Goal: Task Accomplishment & Management: Use online tool/utility

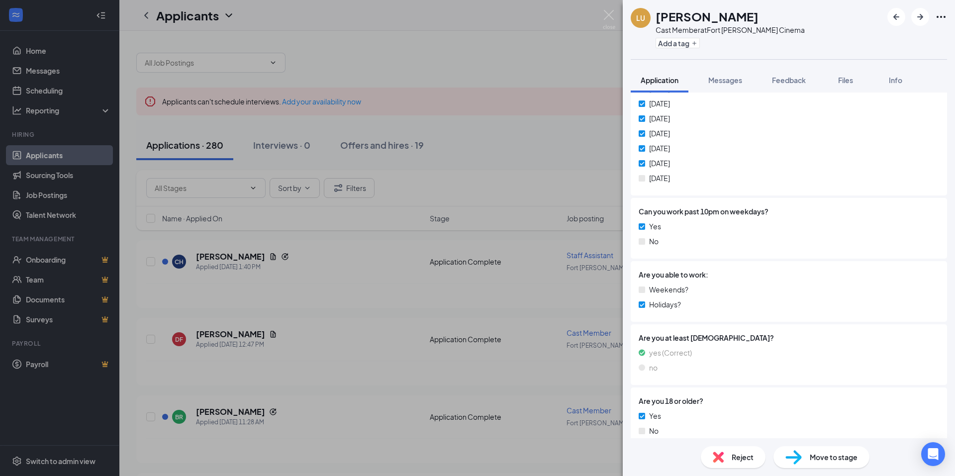
scroll to position [348, 0]
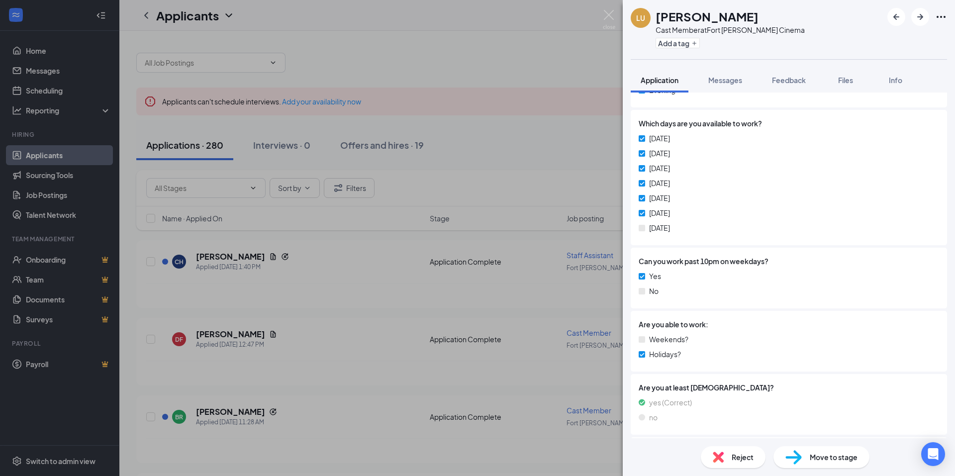
drag, startPoint x: 649, startPoint y: 226, endPoint x: 679, endPoint y: 222, distance: 30.2
click at [679, 222] on div "[DATE] [DATE] [DATE] [DATE] [DATE] [DATE] [DATE]" at bounding box center [789, 185] width 301 height 104
drag, startPoint x: 650, startPoint y: 340, endPoint x: 693, endPoint y: 332, distance: 43.1
click at [693, 332] on div "Are you able to work: Weekends? Holidays?" at bounding box center [789, 341] width 301 height 45
drag, startPoint x: 693, startPoint y: 332, endPoint x: 691, endPoint y: 341, distance: 9.2
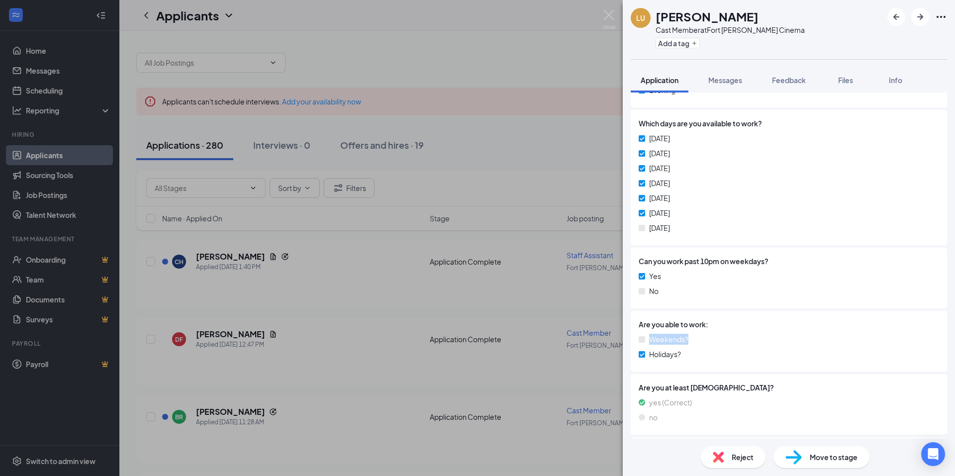
click at [691, 341] on div "Weekends?" at bounding box center [789, 339] width 301 height 11
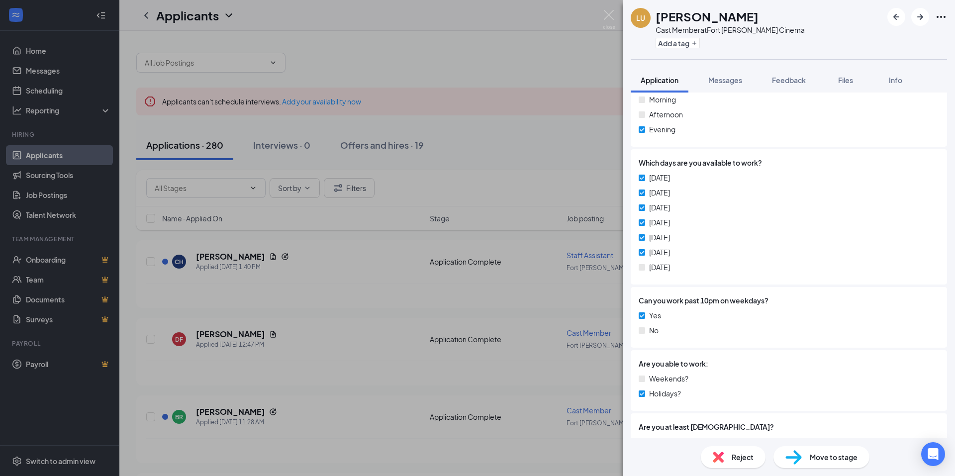
scroll to position [299, 0]
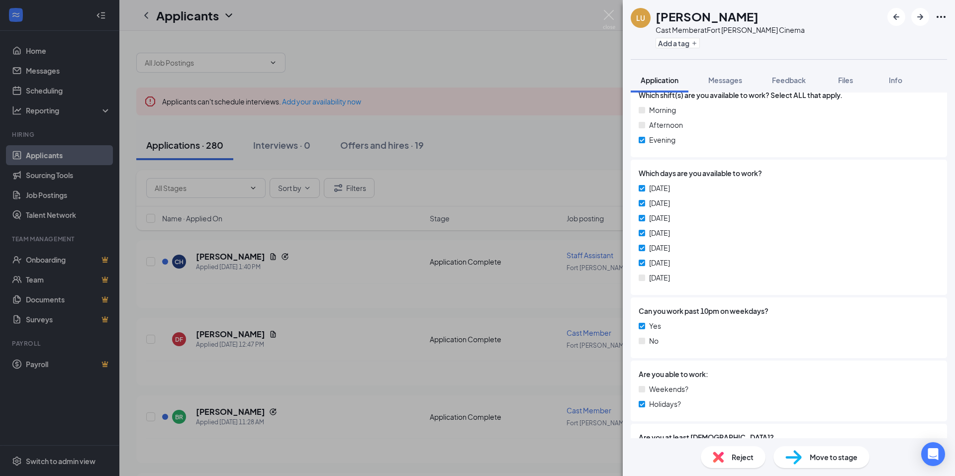
drag, startPoint x: 647, startPoint y: 280, endPoint x: 684, endPoint y: 273, distance: 37.5
click at [684, 273] on div "[DATE]" at bounding box center [789, 277] width 301 height 11
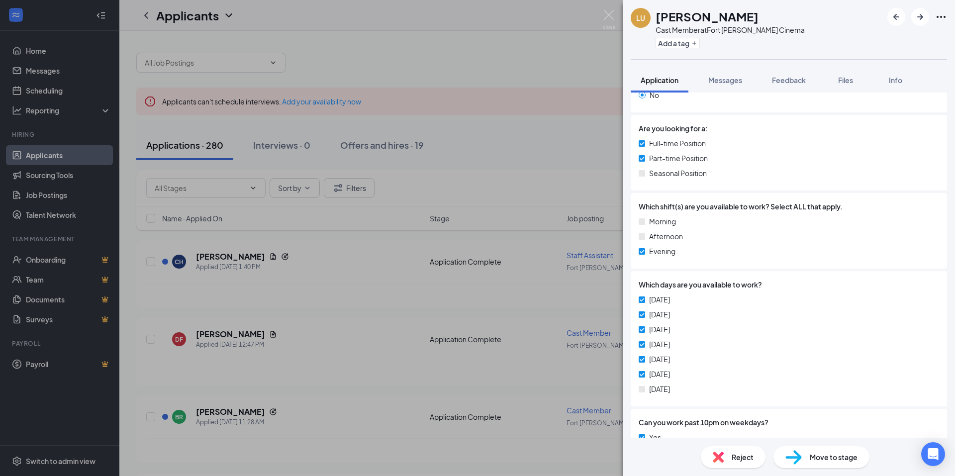
scroll to position [187, 0]
click at [697, 279] on div "Which days are you available to work? [DATE] [DATE] [DATE] [DATE] [DATE] [DATE]…" at bounding box center [789, 339] width 316 height 135
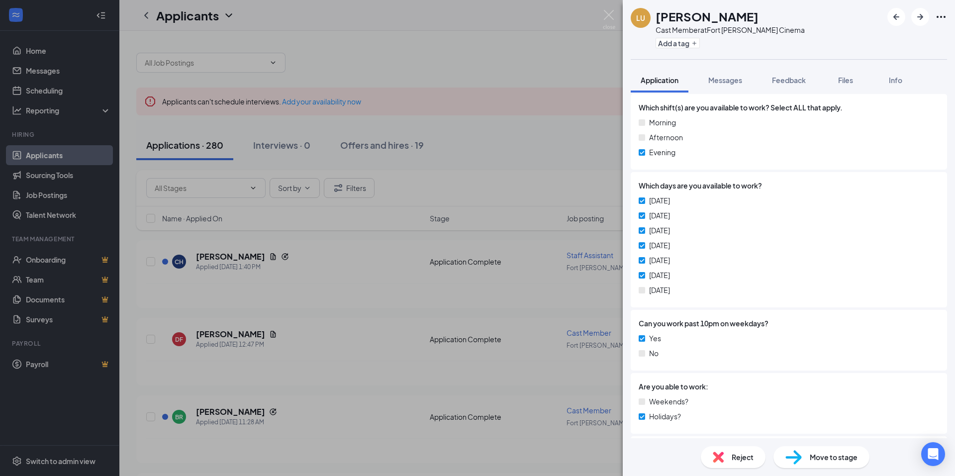
scroll to position [336, 0]
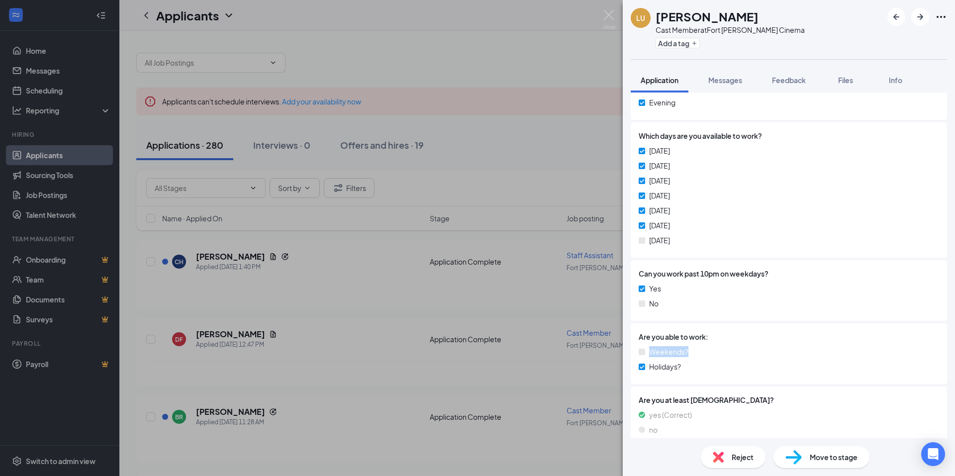
drag, startPoint x: 649, startPoint y: 351, endPoint x: 689, endPoint y: 347, distance: 40.0
click at [689, 347] on div "Weekends?" at bounding box center [789, 351] width 301 height 11
click at [689, 348] on div "Weekends?" at bounding box center [789, 351] width 301 height 11
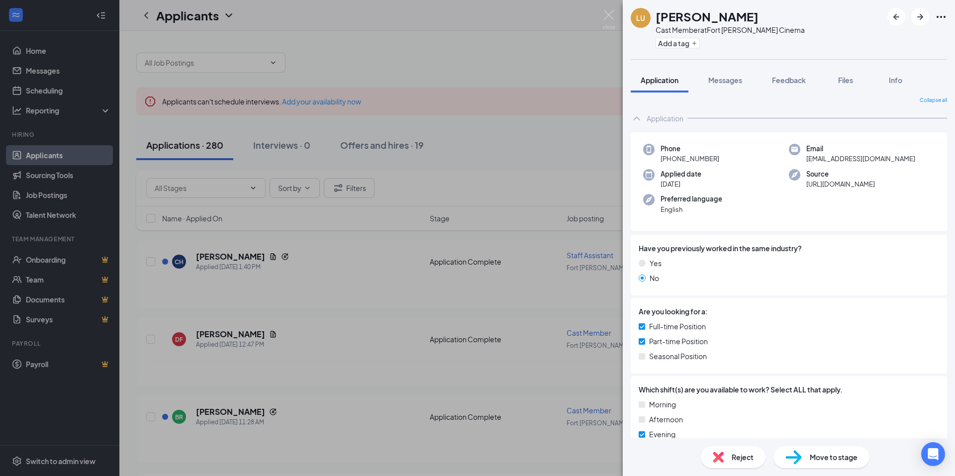
scroll to position [0, 0]
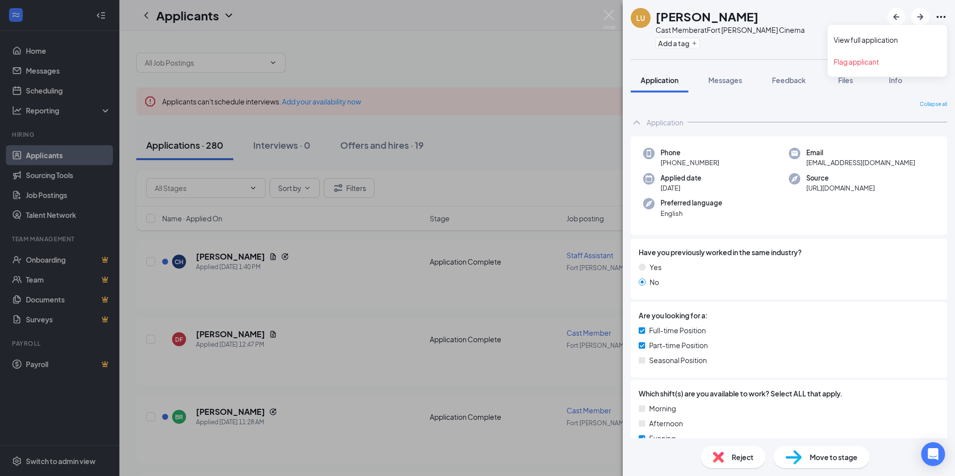
click at [942, 14] on icon "Ellipses" at bounding box center [941, 17] width 12 height 12
click at [885, 41] on link "View full application" at bounding box center [887, 40] width 107 height 10
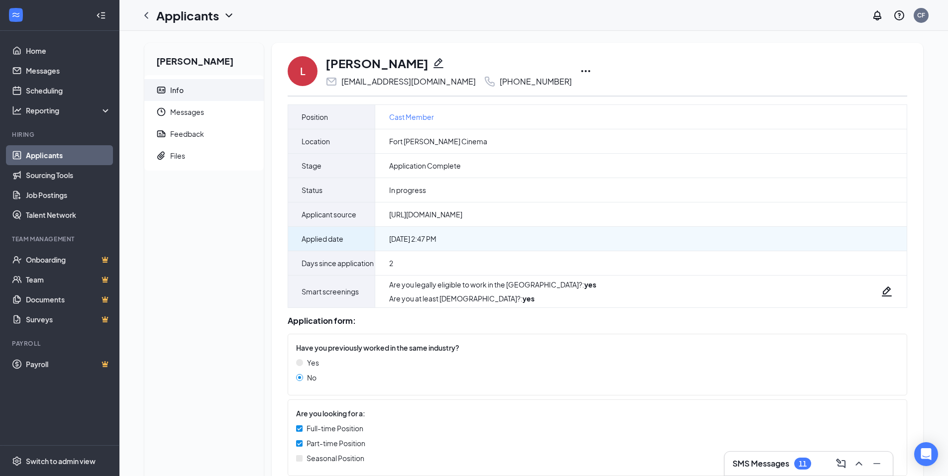
drag, startPoint x: 459, startPoint y: 240, endPoint x: 392, endPoint y: 237, distance: 67.7
click at [392, 237] on div "Oct 13, 2025 2:47 PM" at bounding box center [640, 239] width 531 height 24
click at [390, 238] on span "Oct 13, 2025 2:47 PM" at bounding box center [412, 239] width 47 height 10
drag, startPoint x: 390, startPoint y: 238, endPoint x: 457, endPoint y: 240, distance: 67.2
click at [436, 240] on span "Oct 13, 2025 2:47 PM" at bounding box center [412, 239] width 47 height 10
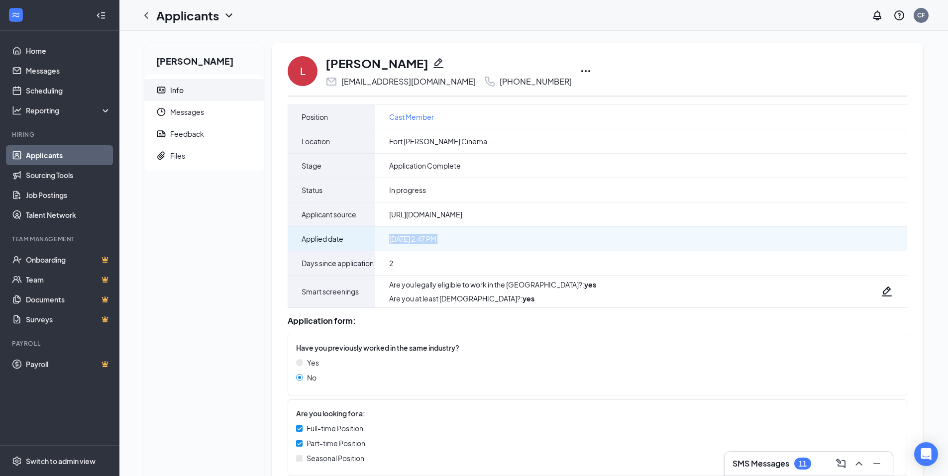
click at [459, 240] on div "Oct 13, 2025 2:47 PM" at bounding box center [640, 239] width 531 height 24
drag, startPoint x: 459, startPoint y: 240, endPoint x: 389, endPoint y: 239, distance: 70.7
click at [389, 239] on div "Oct 13, 2025 2:47 PM" at bounding box center [640, 239] width 531 height 24
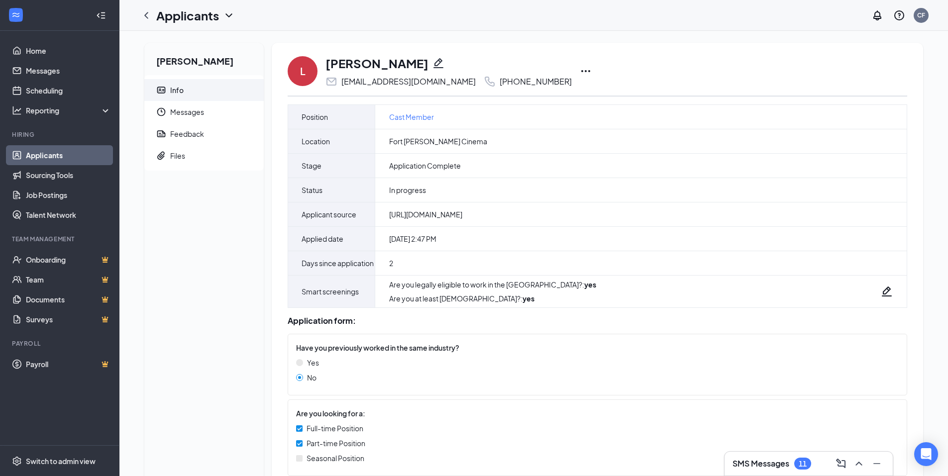
click at [580, 70] on icon "Ellipses" at bounding box center [586, 71] width 12 height 12
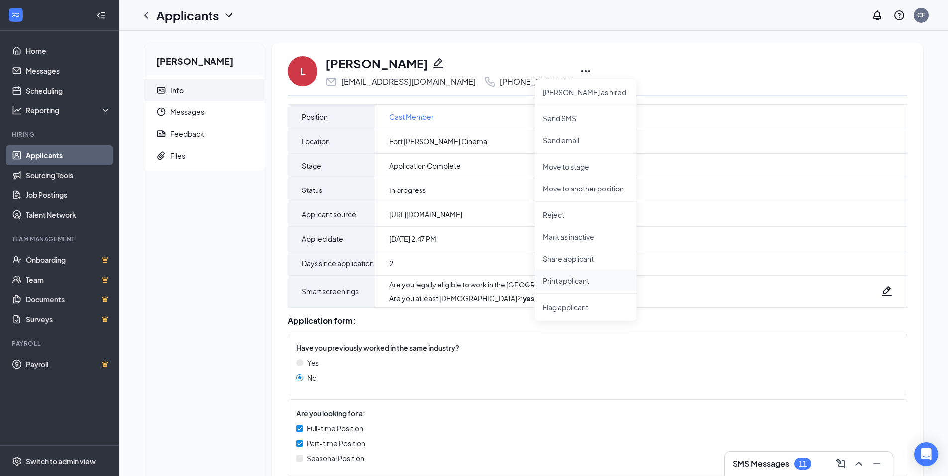
click at [578, 282] on p "Print applicant" at bounding box center [586, 281] width 86 height 10
